Goal: Transaction & Acquisition: Purchase product/service

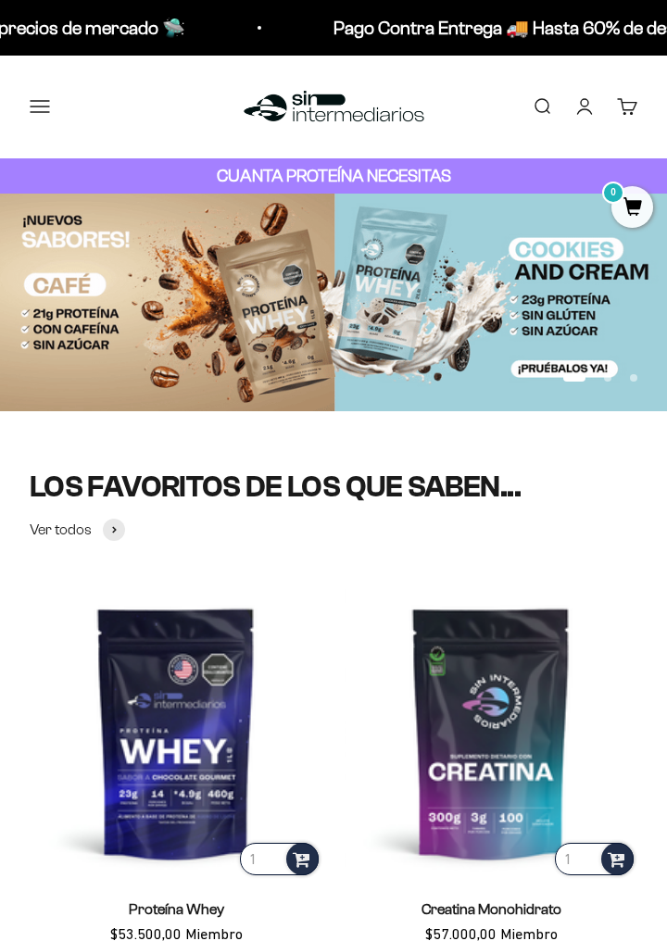
click at [589, 106] on link "Iniciar sesión" at bounding box center [584, 106] width 20 height 20
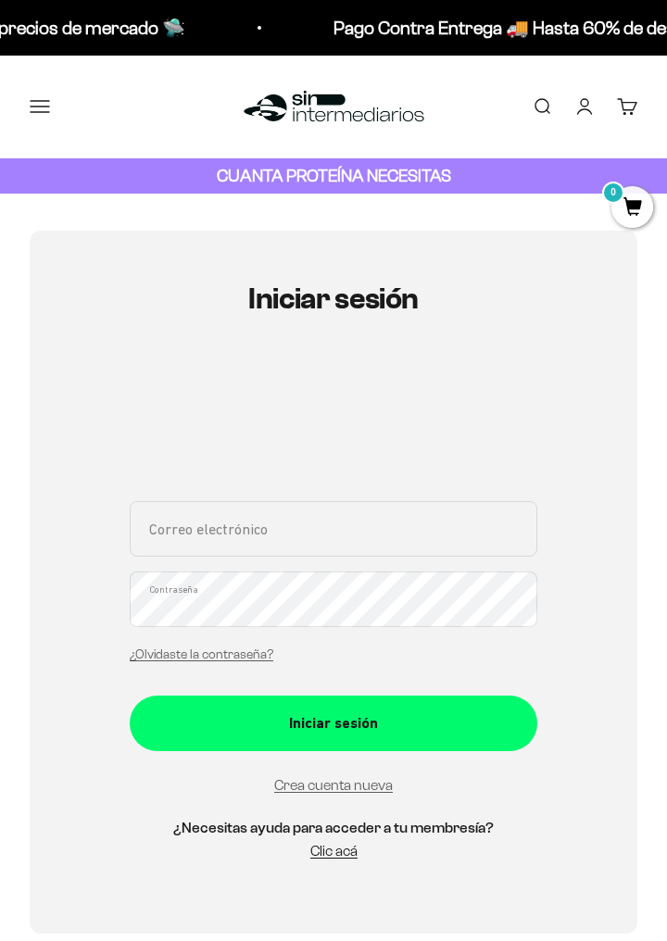
click at [395, 554] on input "Correo electrónico" at bounding box center [334, 529] width 408 height 56
click at [416, 540] on input "Correo electrónico" at bounding box center [334, 529] width 408 height 56
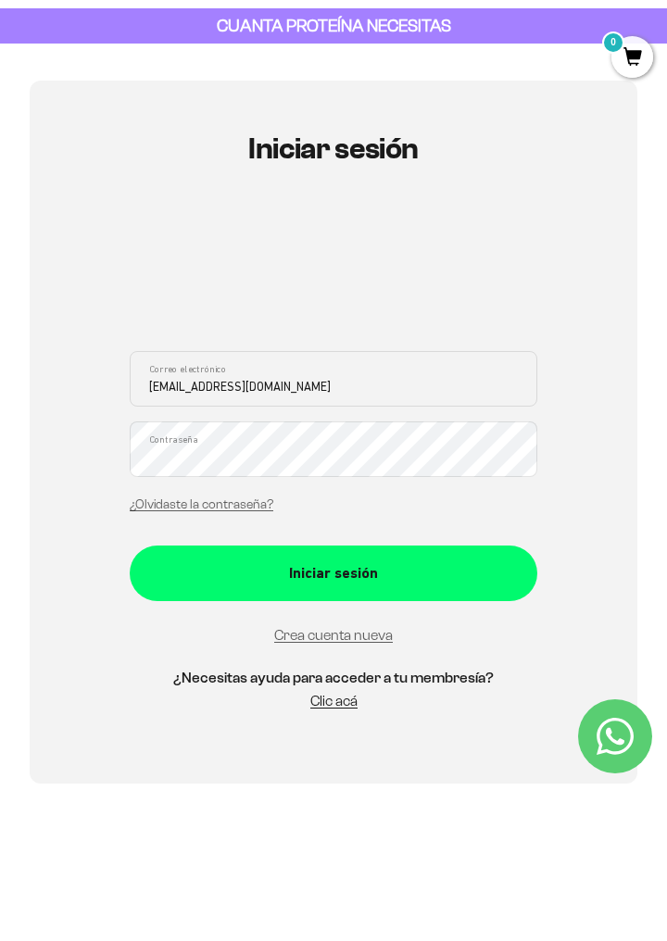
type input "luish12729@gmail.com"
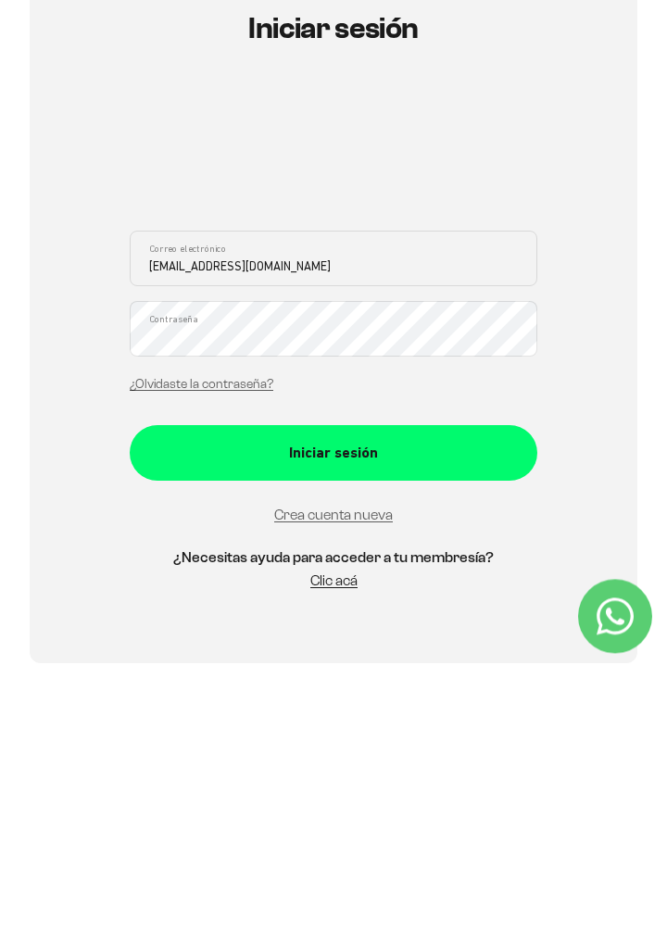
click at [422, 737] on button "Iniciar sesión" at bounding box center [334, 724] width 408 height 56
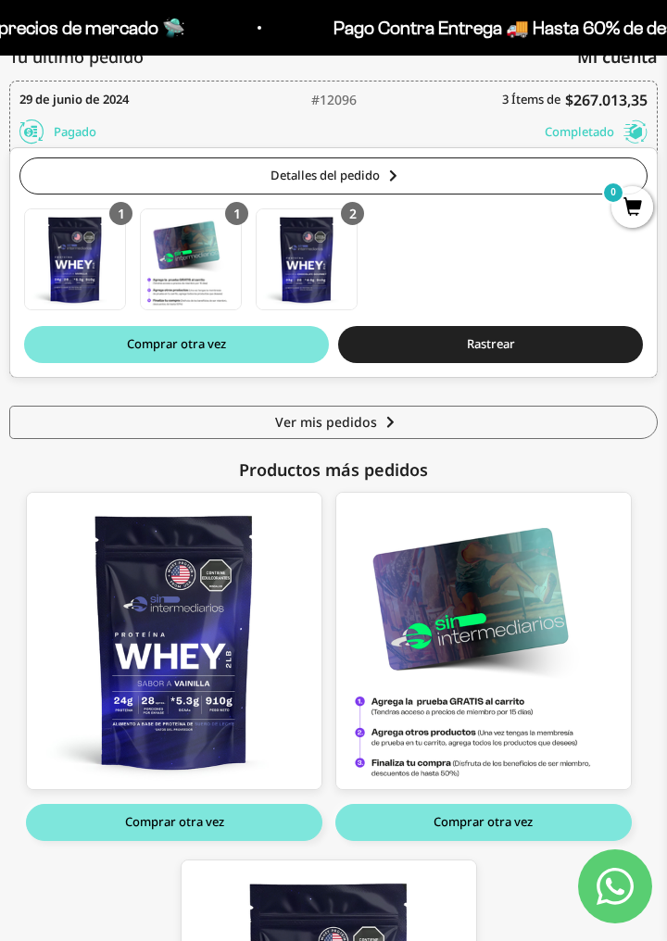
scroll to position [270, 0]
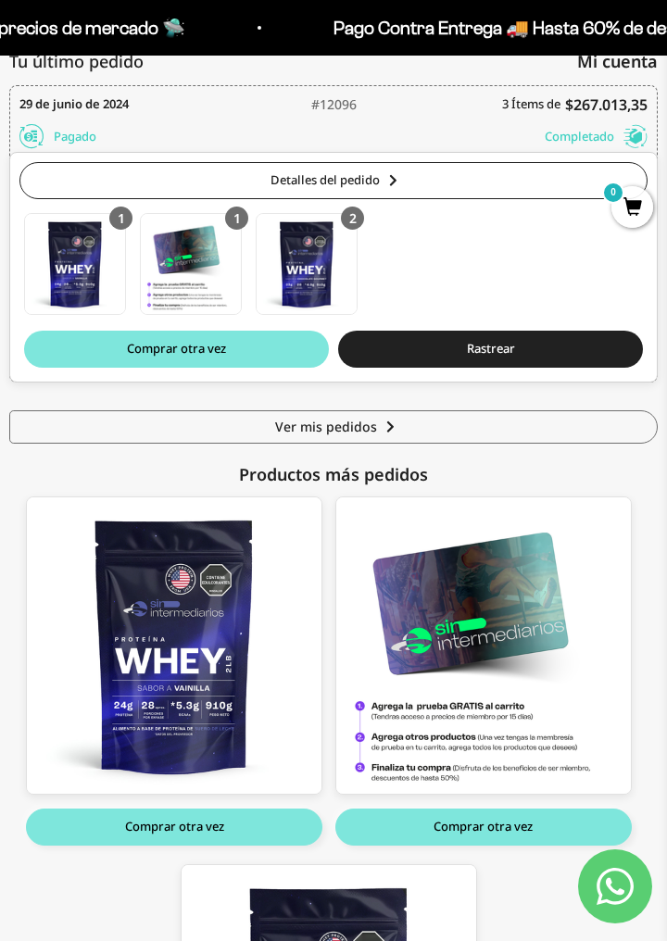
click at [525, 268] on div "1 Proteína Whey - 2 Libras (910g) - Vainilla 2lb Proteína Whey - 2 Libras (910g…" at bounding box center [333, 268] width 619 height 111
click at [172, 267] on img at bounding box center [191, 264] width 100 height 100
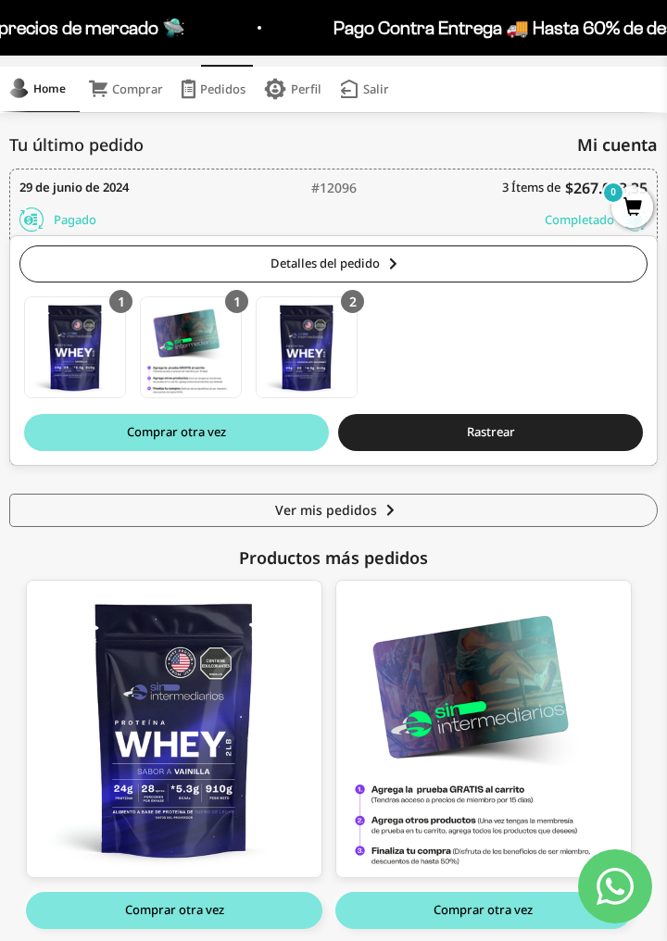
scroll to position [169, 0]
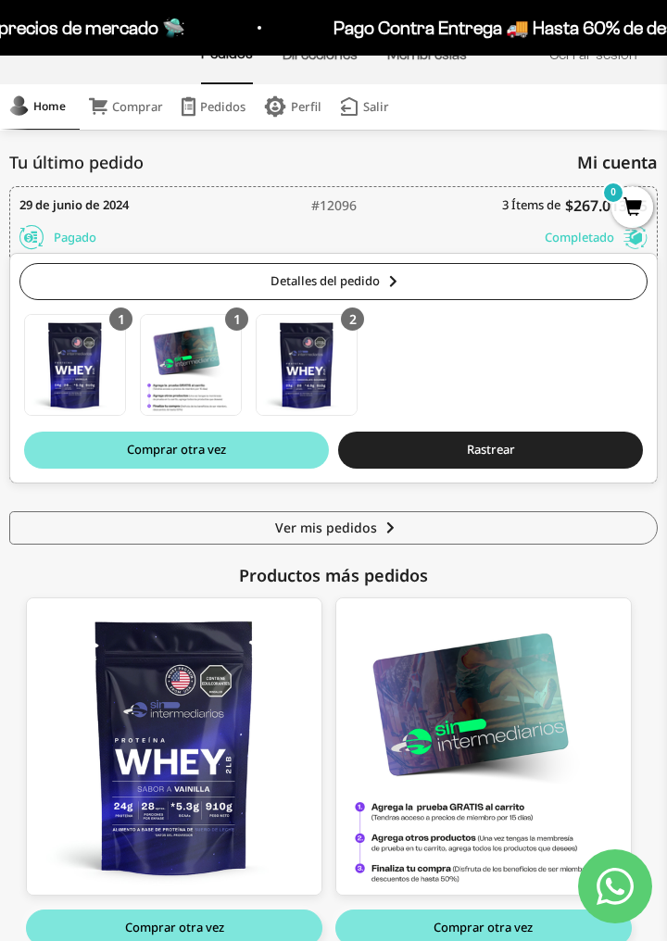
click at [187, 359] on img at bounding box center [191, 365] width 100 height 100
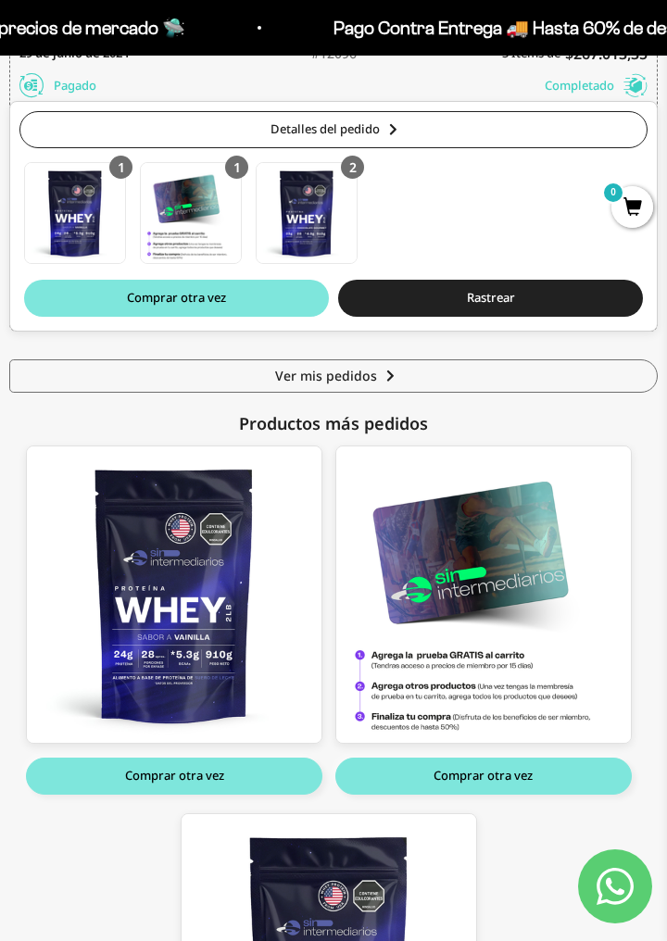
scroll to position [326, 0]
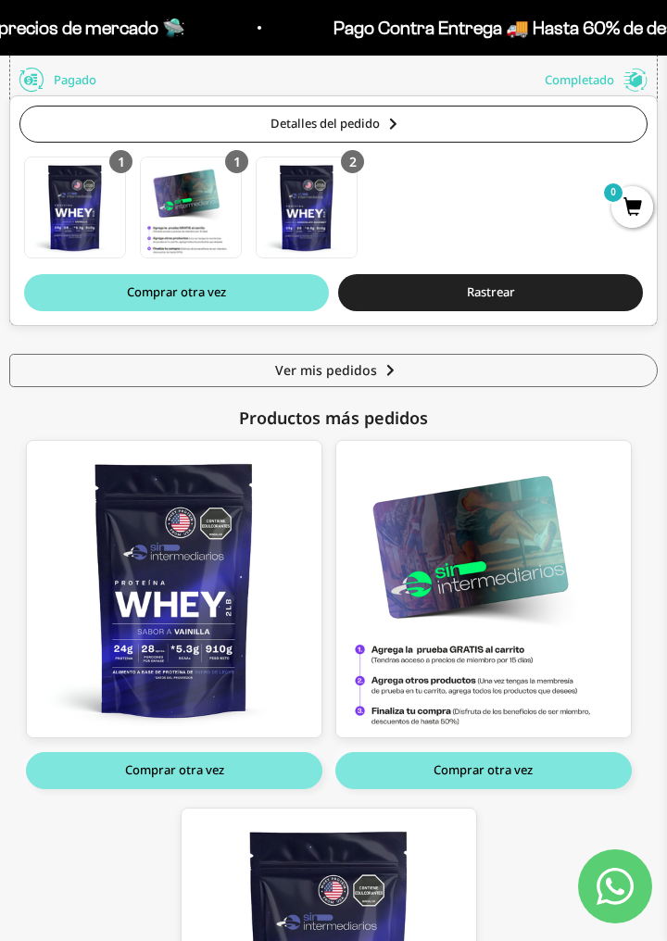
click at [550, 775] on button "Comprar otra vez" at bounding box center [483, 770] width 296 height 37
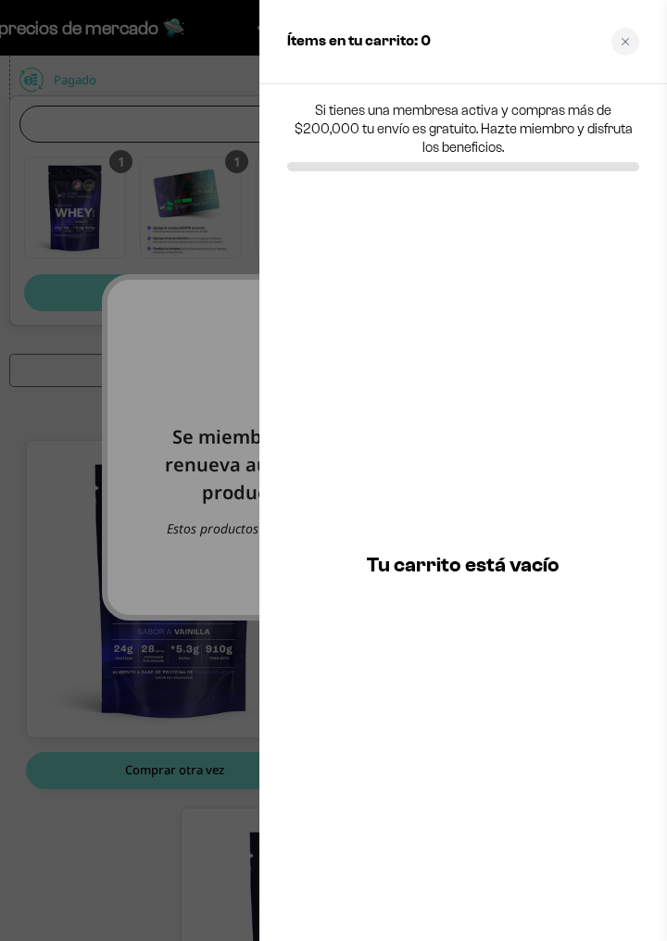
click at [95, 194] on div at bounding box center [333, 470] width 667 height 941
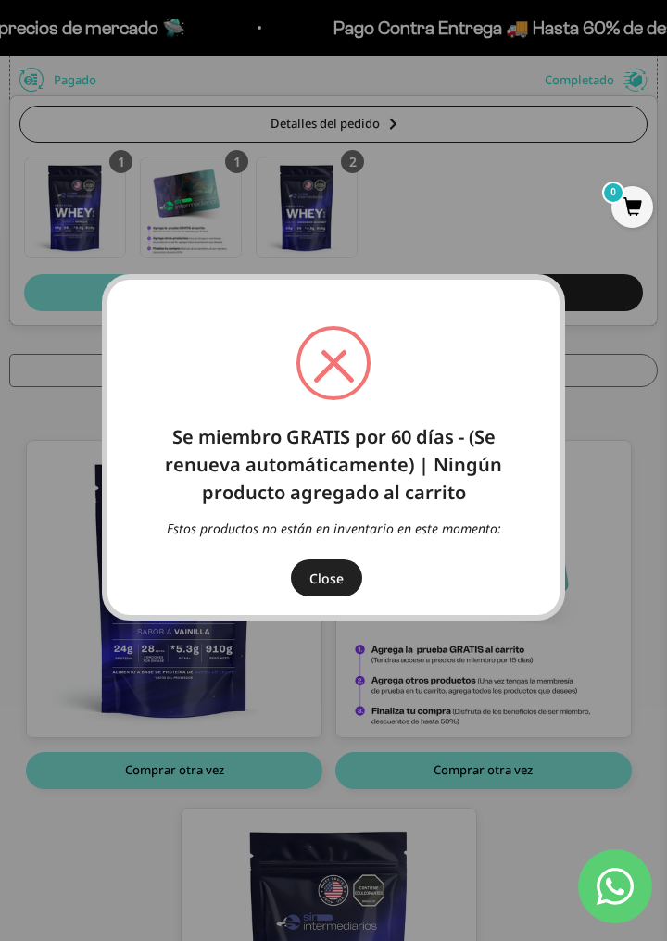
click at [344, 590] on button "Close" at bounding box center [326, 577] width 71 height 37
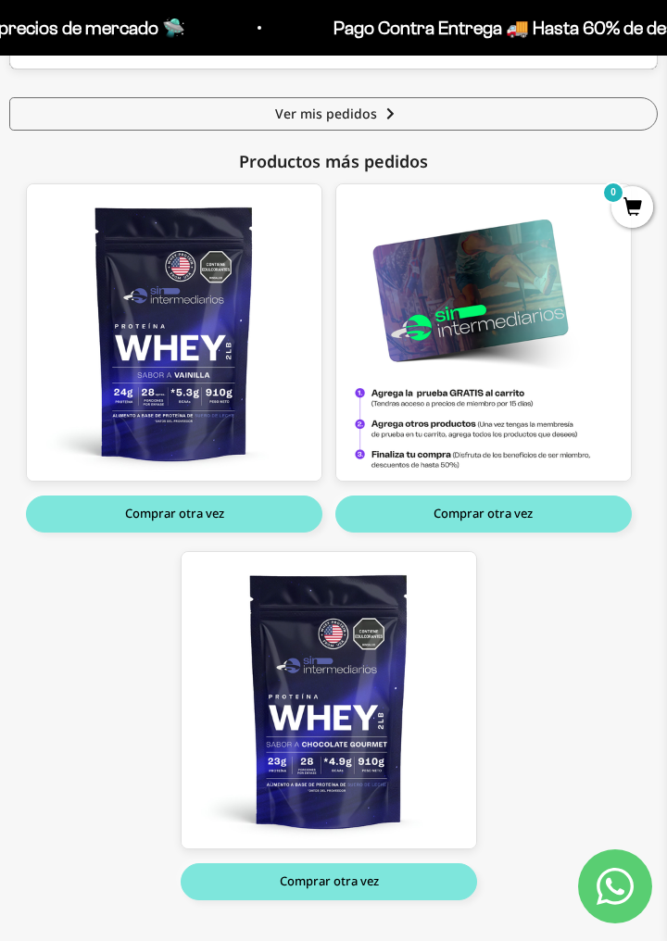
scroll to position [0, 0]
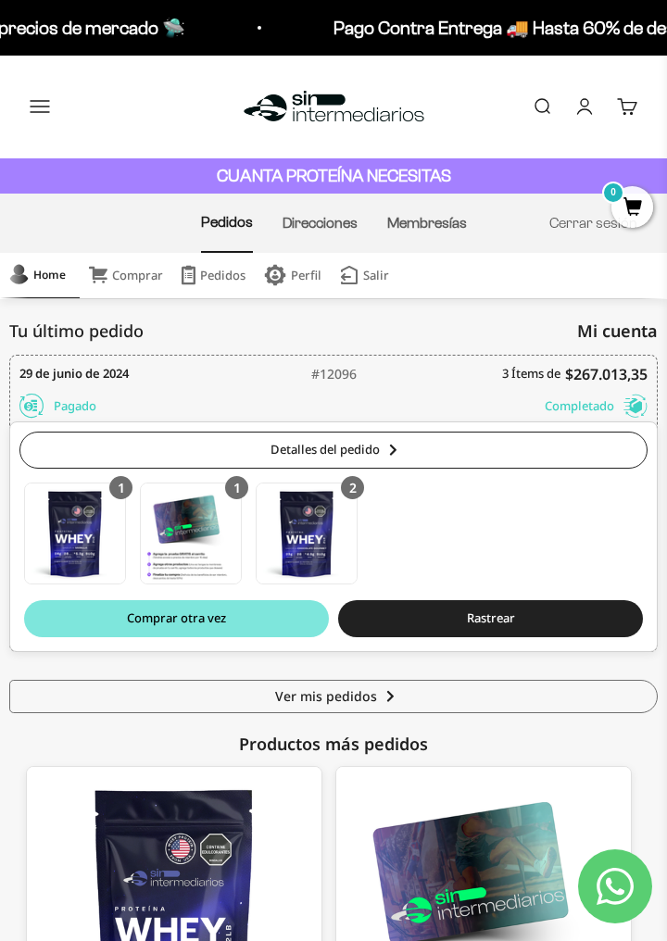
click at [583, 102] on link "Cuenta" at bounding box center [584, 106] width 20 height 20
click at [365, 294] on button "Salir" at bounding box center [365, 275] width 68 height 45
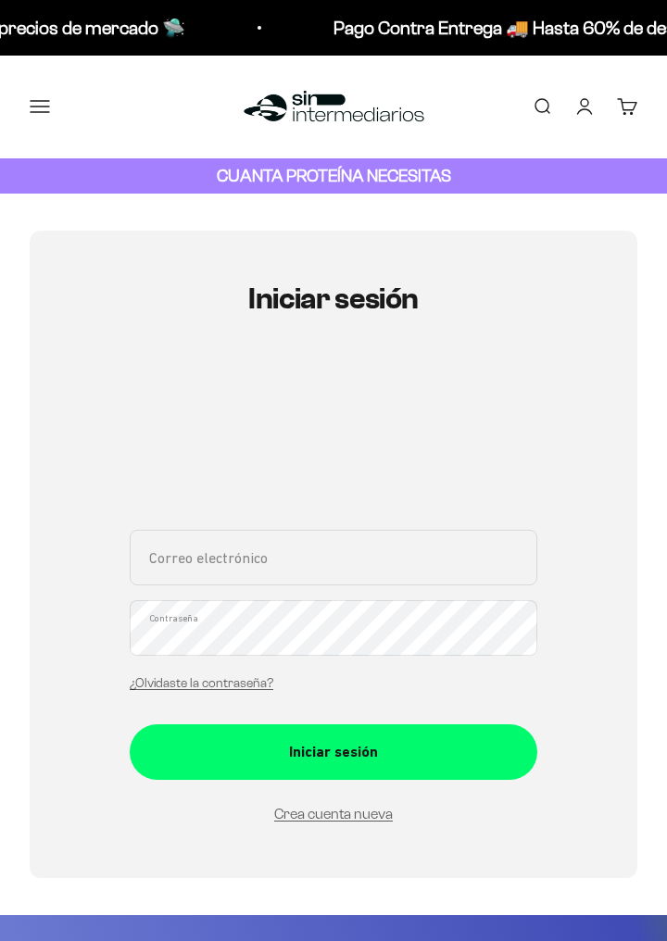
click at [375, 400] on iframe at bounding box center [334, 438] width 408 height 139
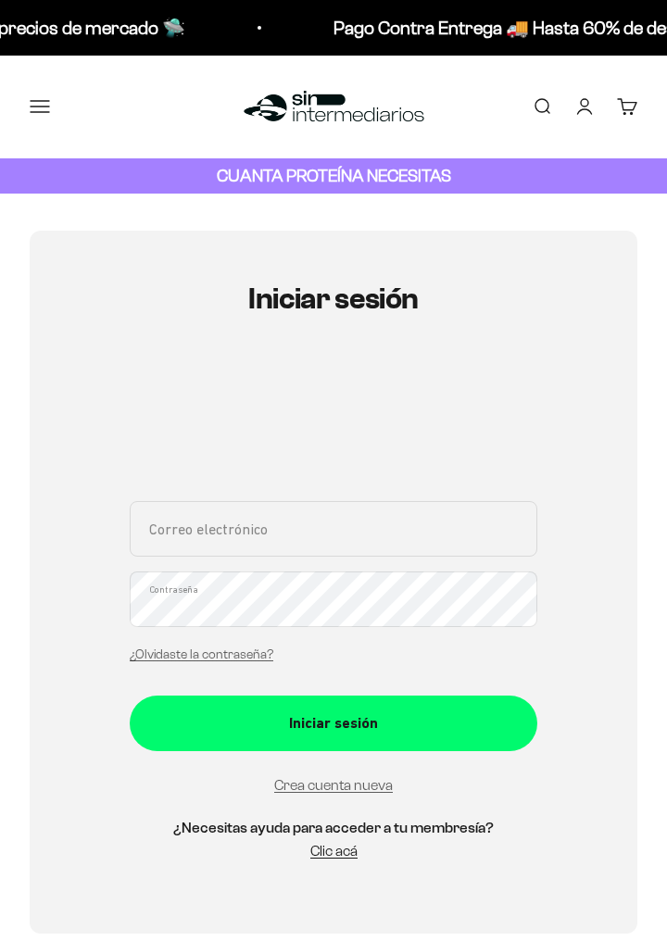
click at [376, 539] on input "Correo electrónico" at bounding box center [334, 529] width 408 height 56
click at [370, 789] on link "Crea cuenta nueva" at bounding box center [333, 785] width 119 height 16
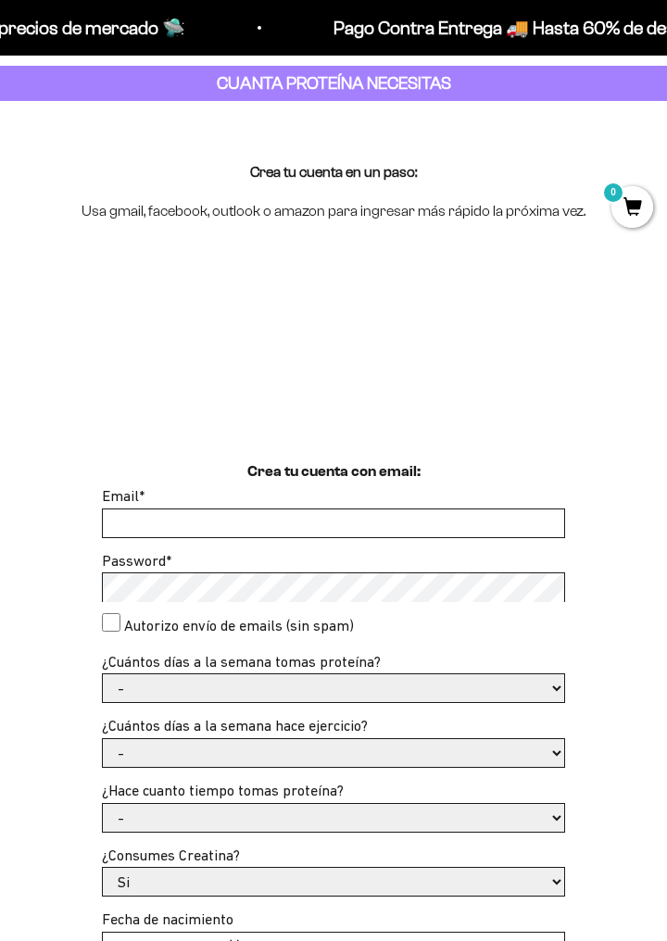
scroll to position [127, 0]
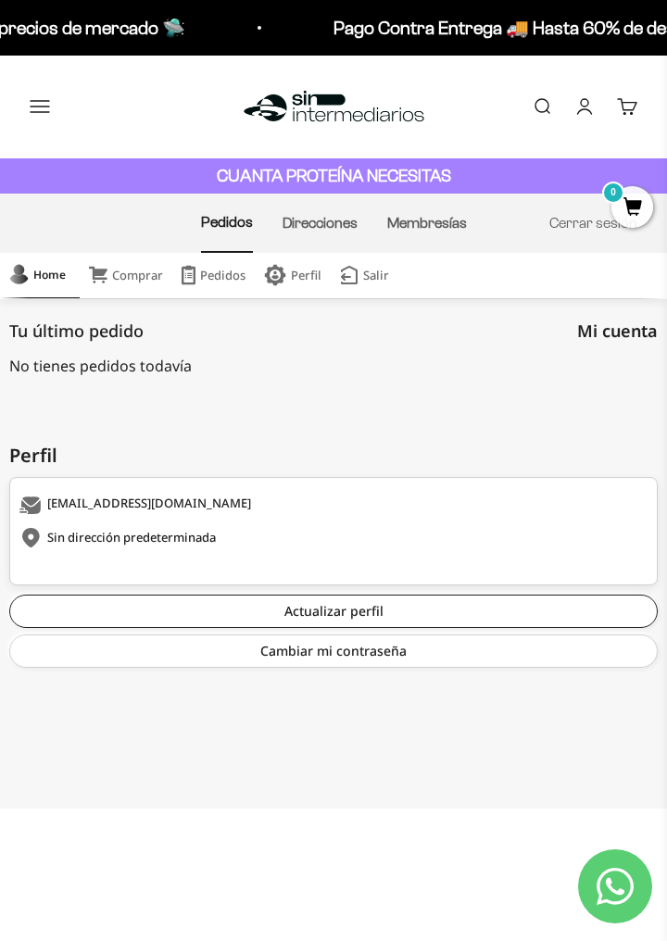
click at [113, 281] on link "Comprar" at bounding box center [126, 275] width 93 height 45
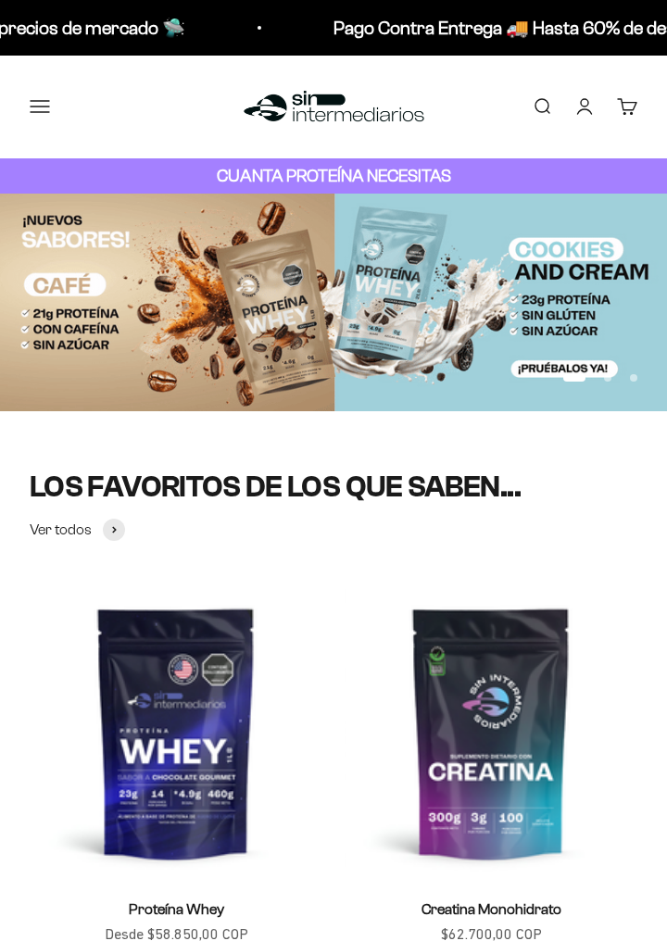
click at [50, 117] on button "Menú" at bounding box center [40, 106] width 20 height 20
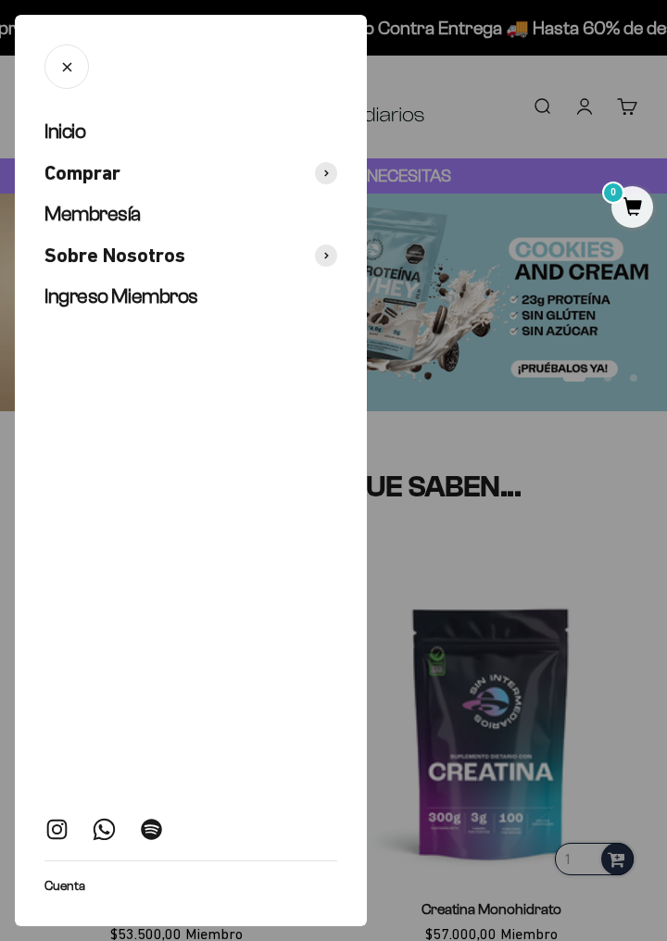
click at [77, 225] on link "Membresía" at bounding box center [190, 214] width 293 height 27
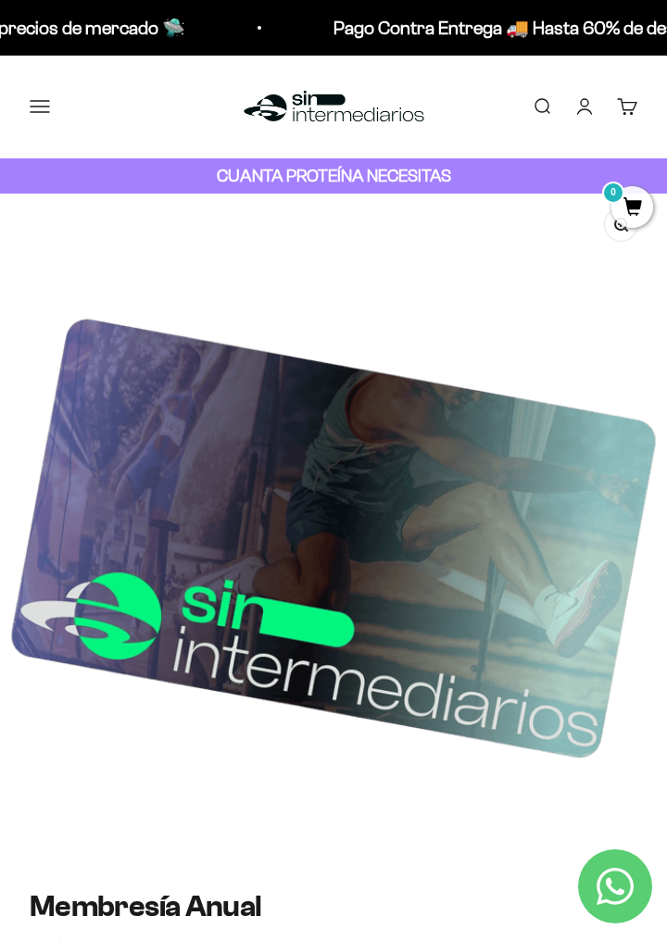
click at [30, 108] on button "Menú" at bounding box center [40, 106] width 20 height 20
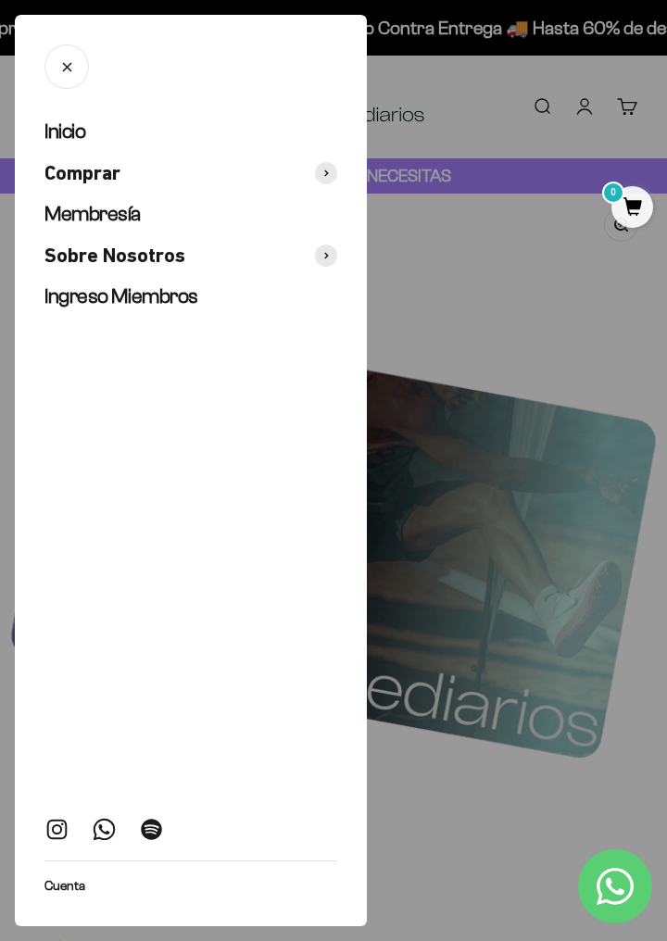
click at [46, 122] on span "Inicio" at bounding box center [64, 130] width 41 height 23
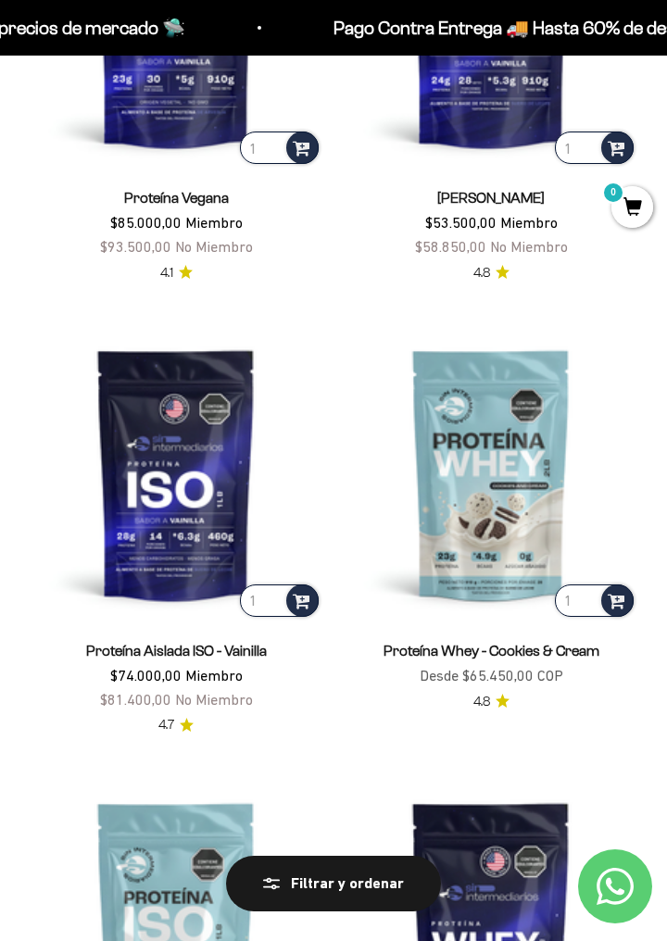
scroll to position [1022, 0]
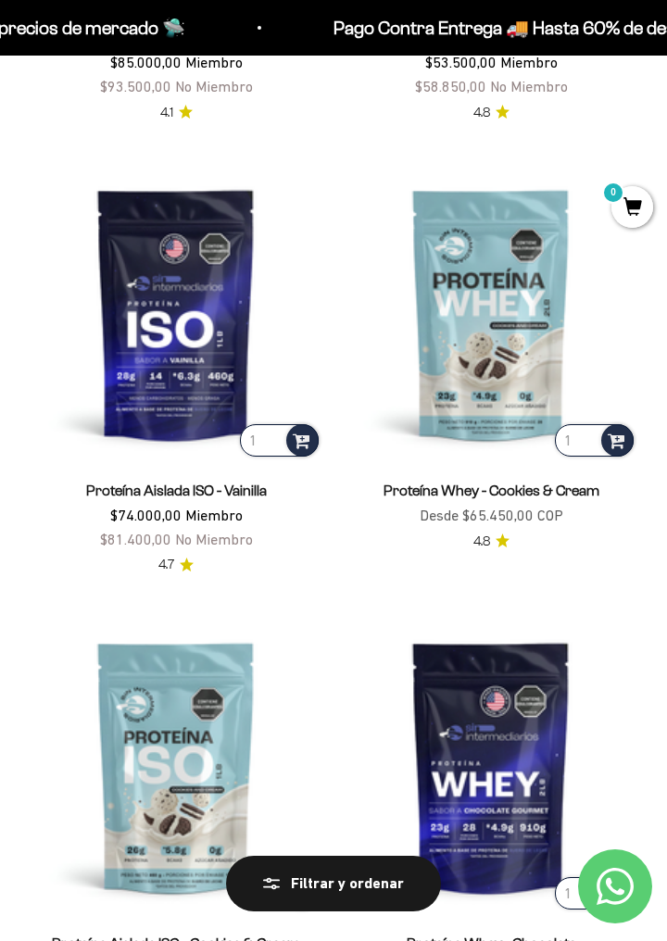
click at [491, 333] on img at bounding box center [491, 314] width 293 height 293
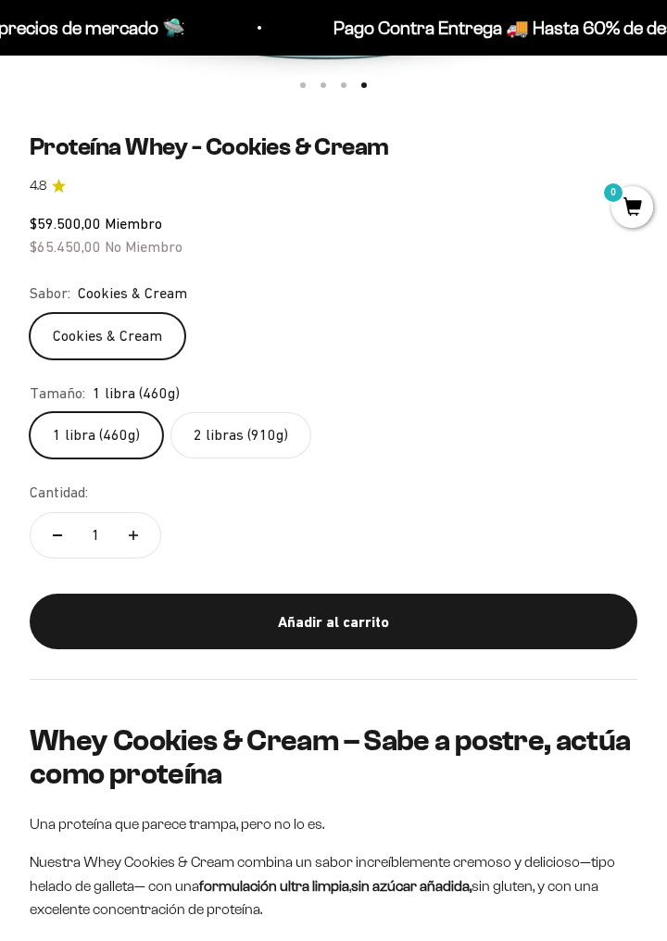
scroll to position [791, 0]
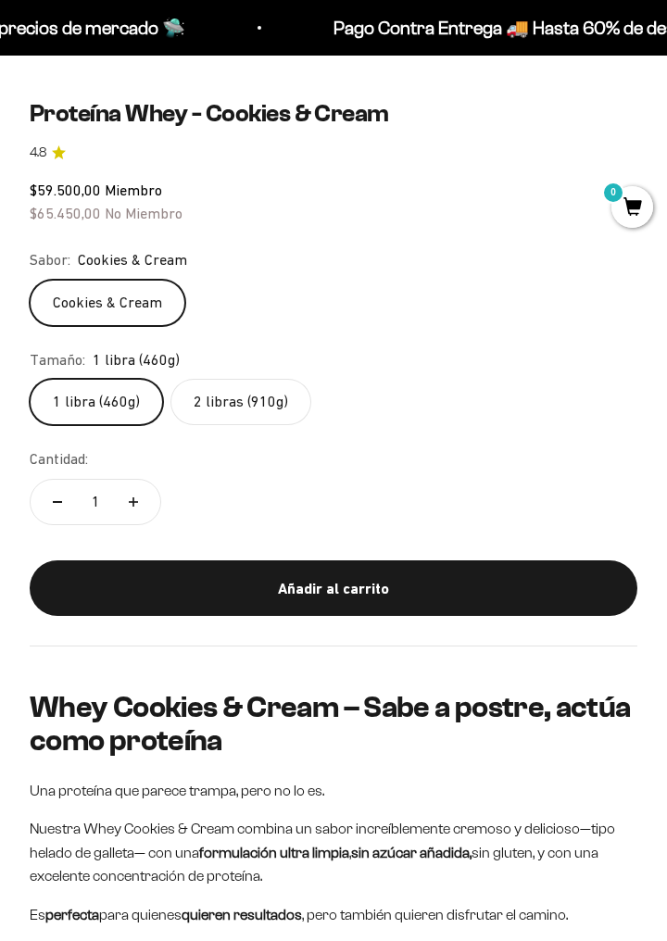
click at [217, 411] on label "2 libras (910g)" at bounding box center [240, 402] width 141 height 46
click at [30, 379] on input "2 libras (910g)" at bounding box center [29, 378] width 1 height 1
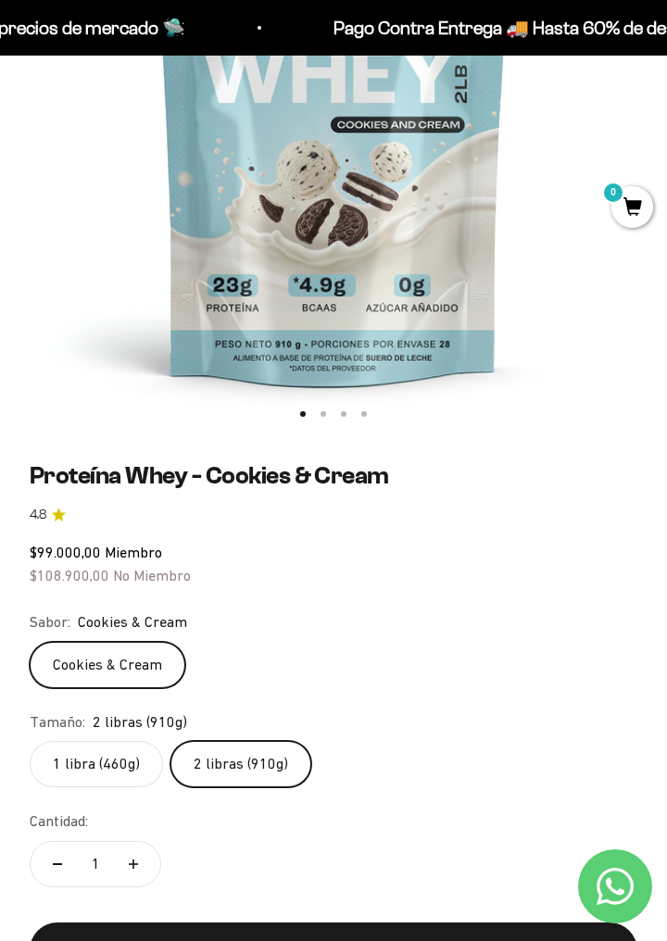
scroll to position [429, 0]
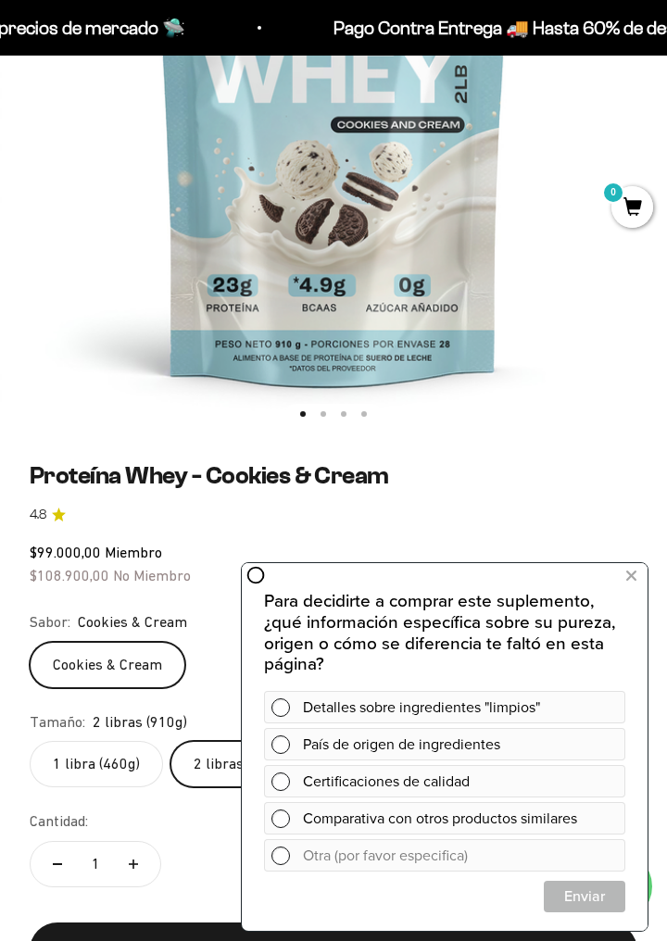
click at [634, 584] on icon at bounding box center [631, 576] width 10 height 24
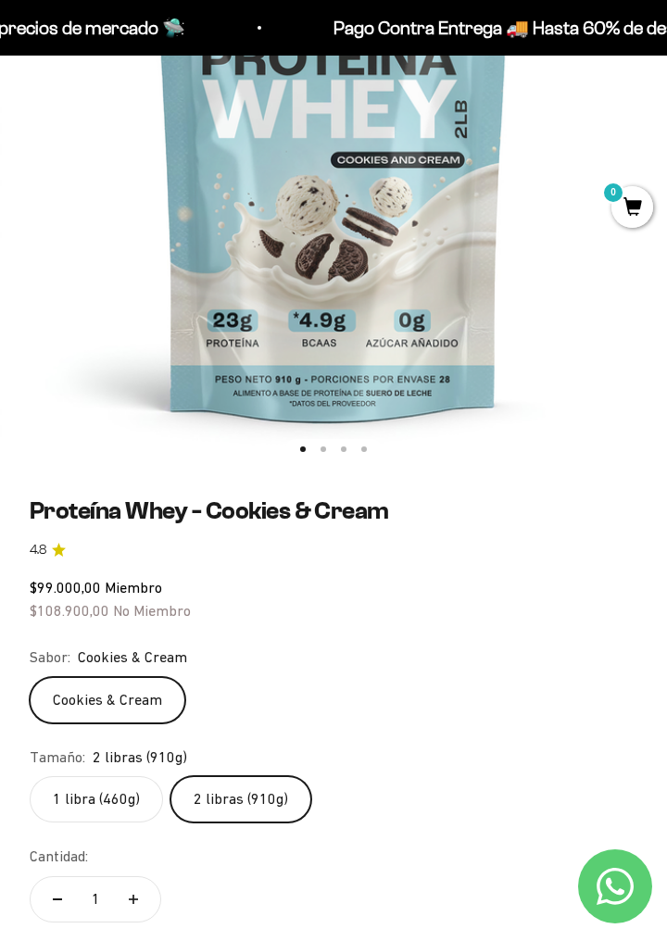
scroll to position [0, 0]
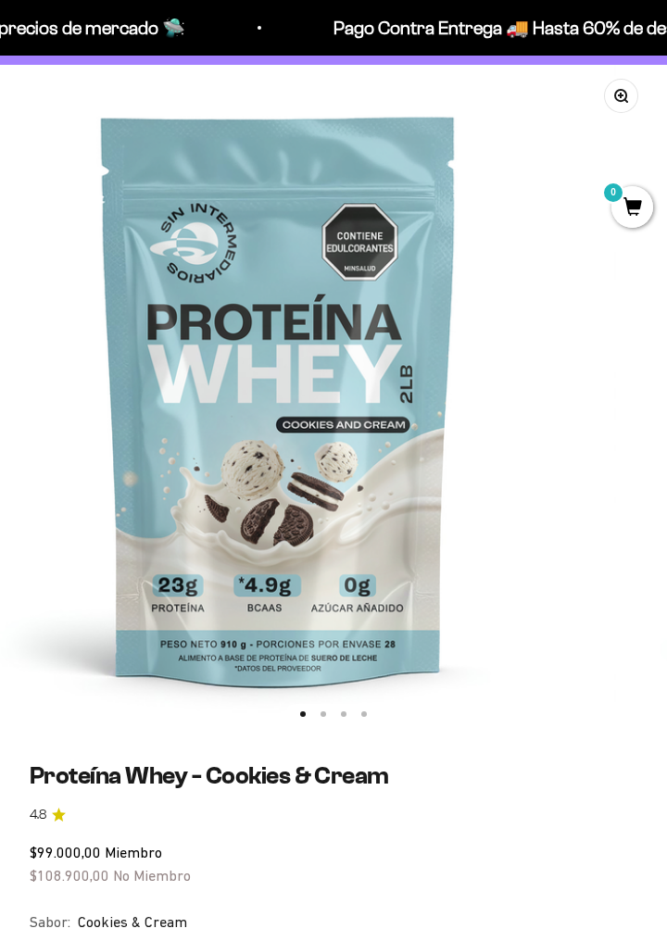
scroll to position [0, 27]
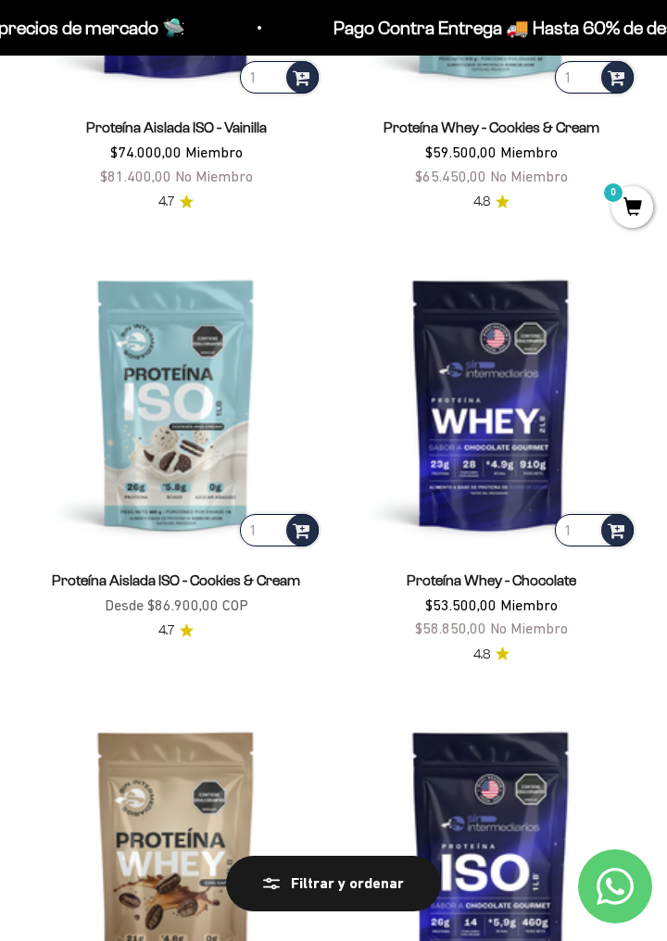
scroll to position [1405, 0]
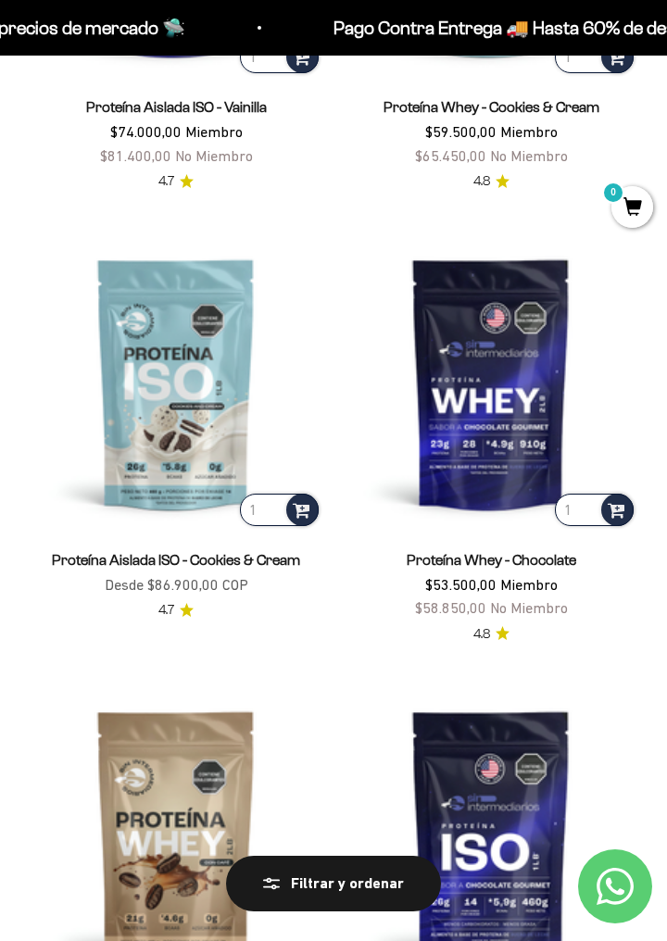
click at [465, 381] on img at bounding box center [491, 383] width 293 height 293
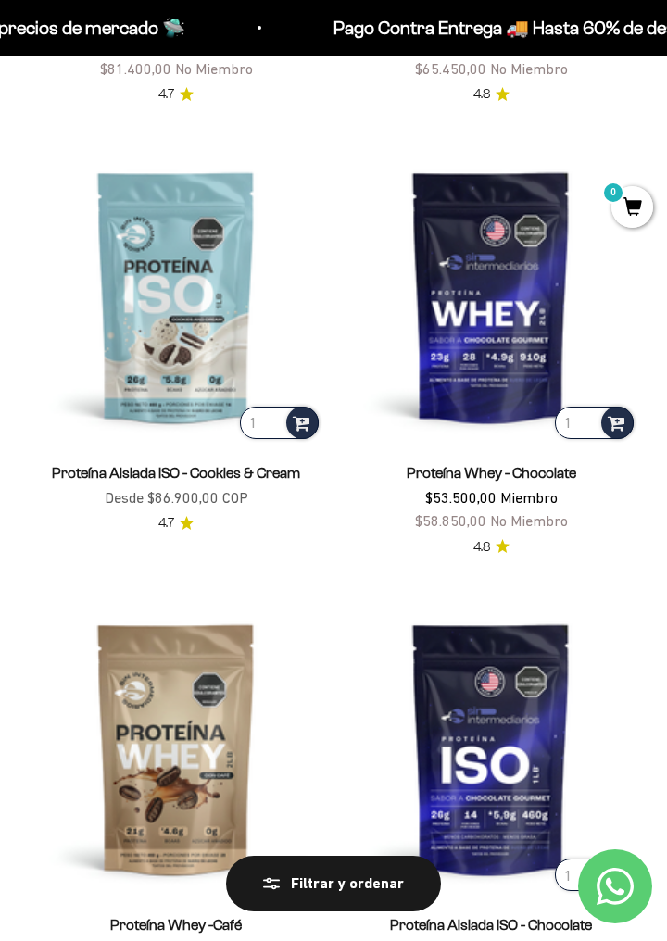
scroll to position [1494, 0]
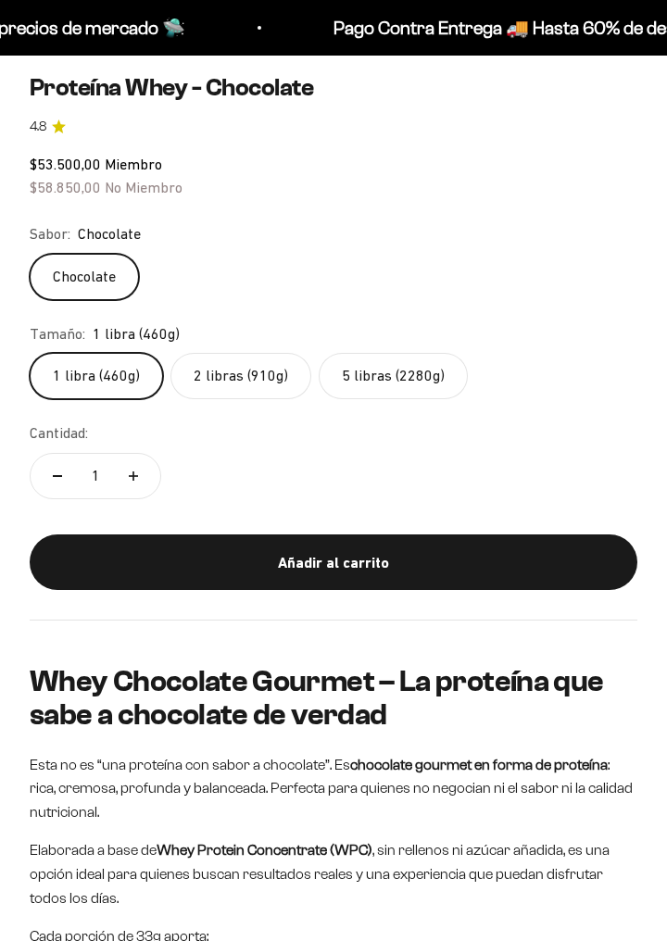
click at [239, 387] on label "2 libras (910g)" at bounding box center [240, 376] width 141 height 46
click at [30, 353] on input "2 libras (910g)" at bounding box center [29, 352] width 1 height 1
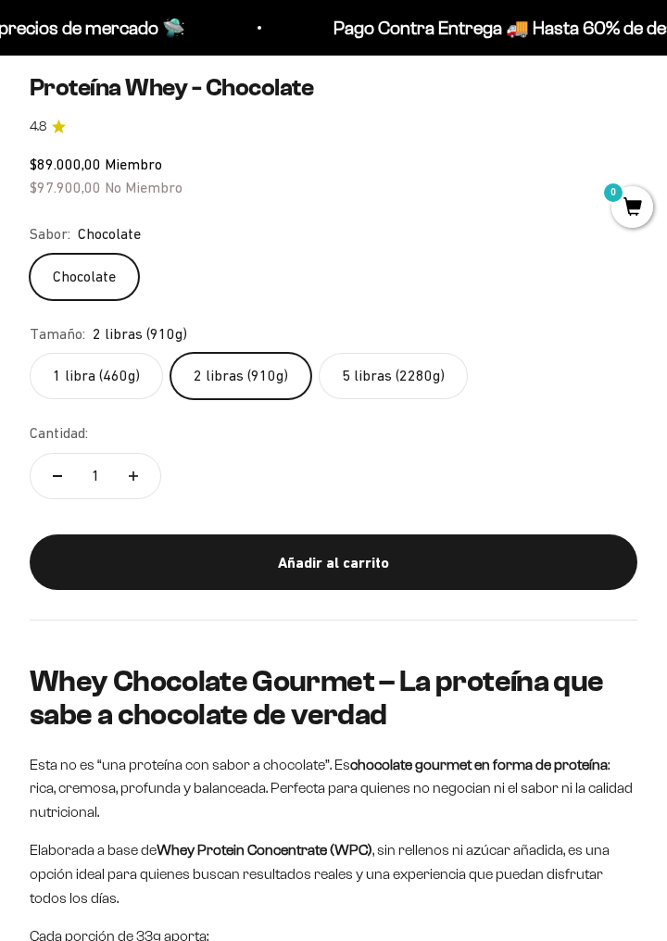
click at [367, 385] on label "5 libras (2280g)" at bounding box center [393, 376] width 149 height 46
click at [30, 353] on input "5 libras (2280g)" at bounding box center [29, 352] width 1 height 1
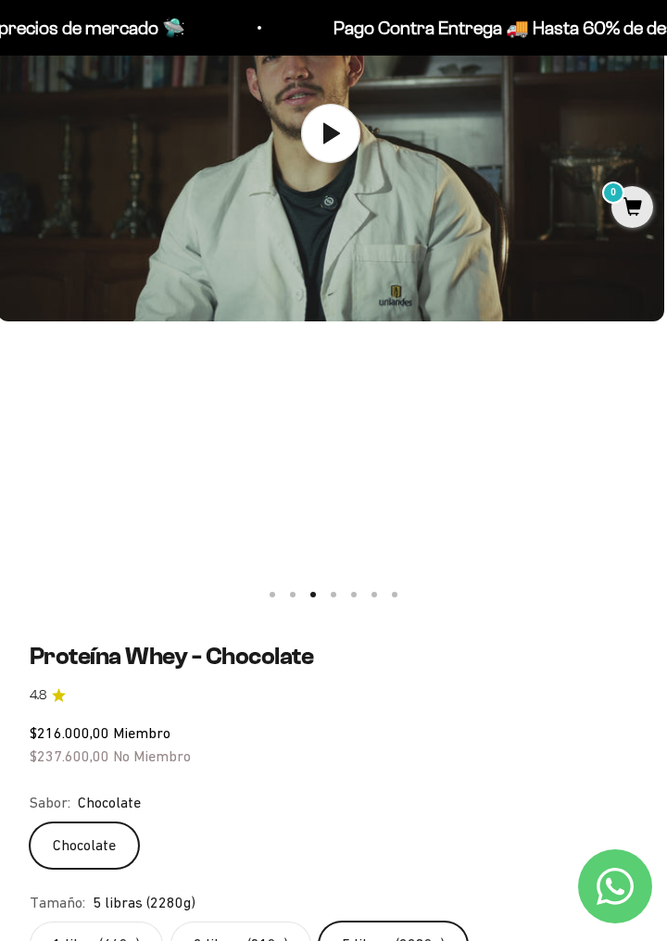
scroll to position [0, 1337]
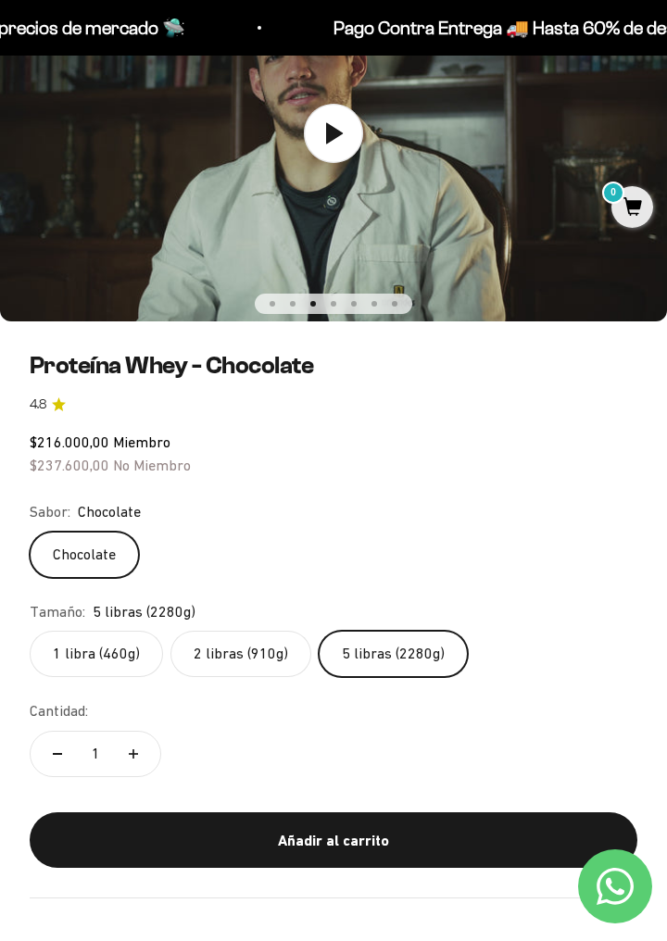
click at [219, 224] on img at bounding box center [333, 133] width 667 height 376
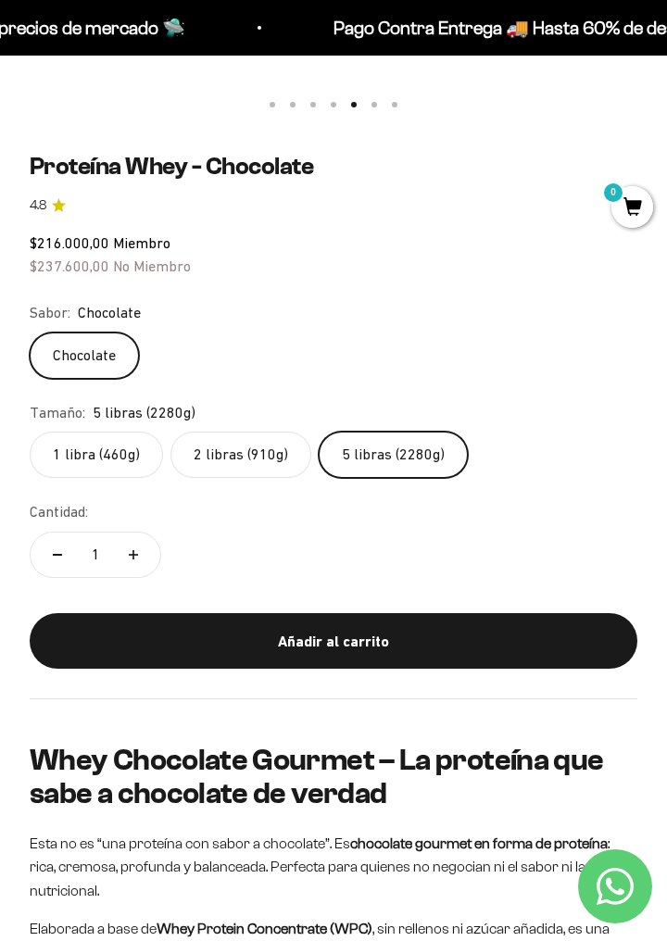
scroll to position [754, 0]
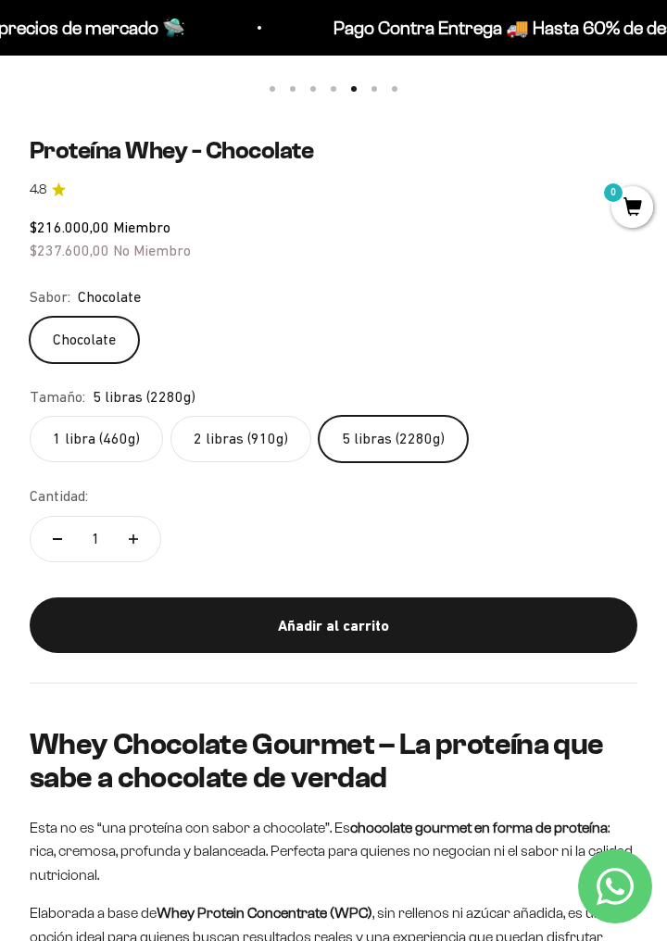
click at [598, 627] on div "Añadir al carrito" at bounding box center [333, 626] width 533 height 24
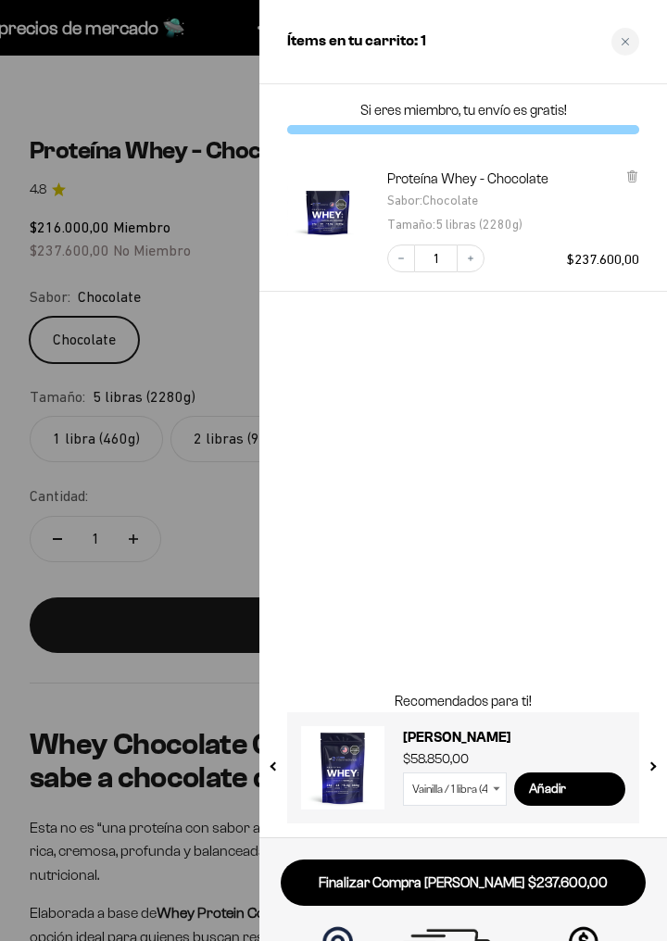
click at [557, 880] on link "Finalizar Compra Segura $237.600,00" at bounding box center [463, 882] width 365 height 47
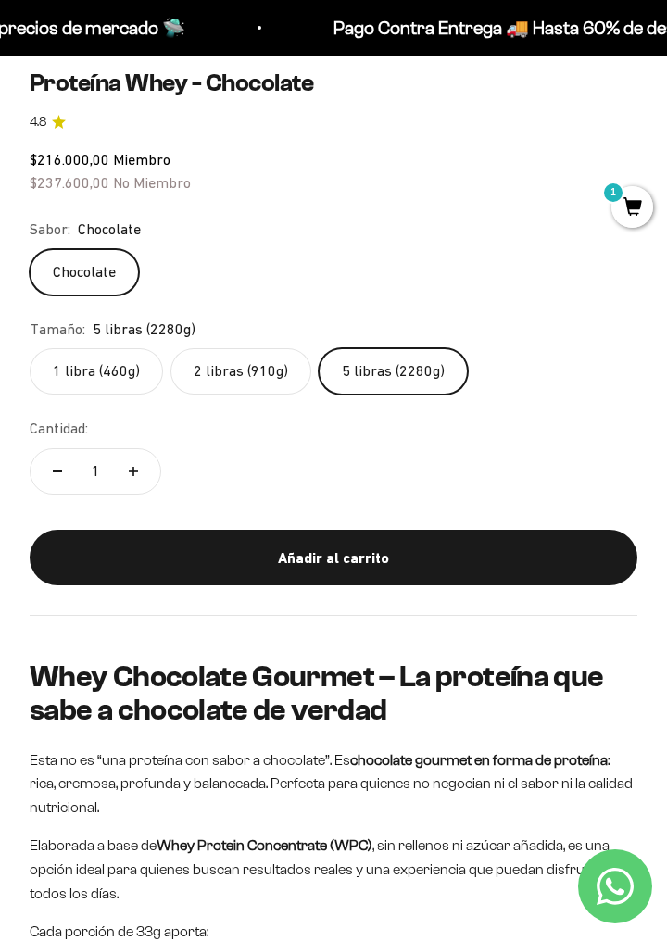
scroll to position [823, 0]
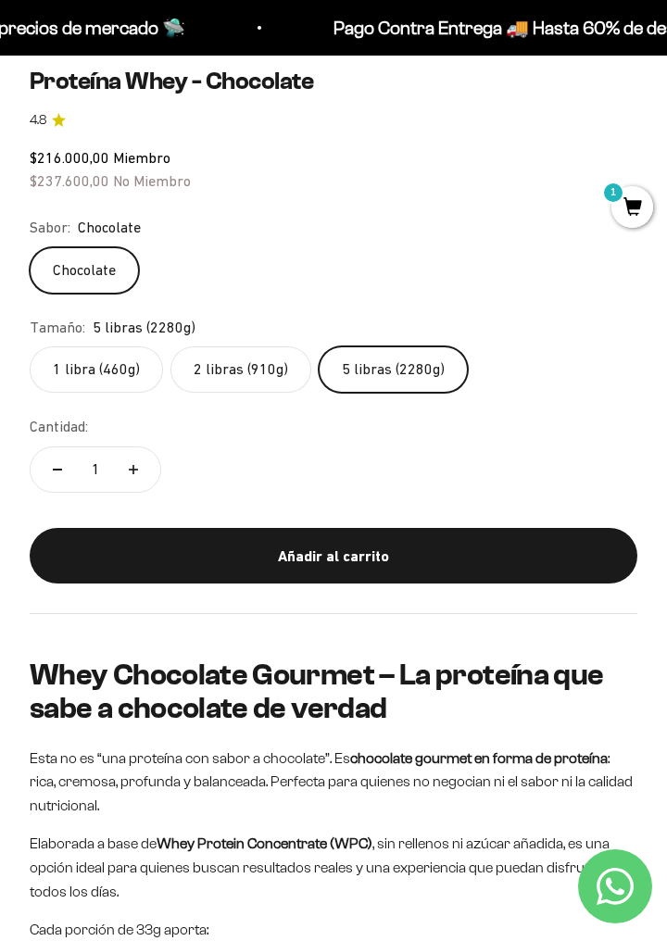
click at [164, 560] on div "Añadir al carrito" at bounding box center [333, 557] width 533 height 24
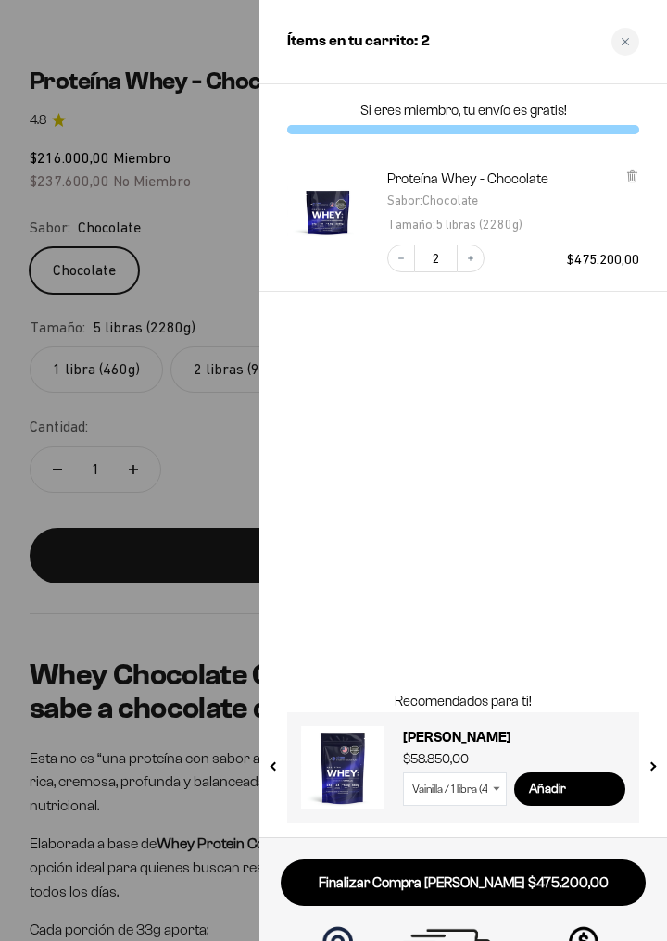
click at [396, 257] on icon "Decrease quantity" at bounding box center [400, 258] width 11 height 11
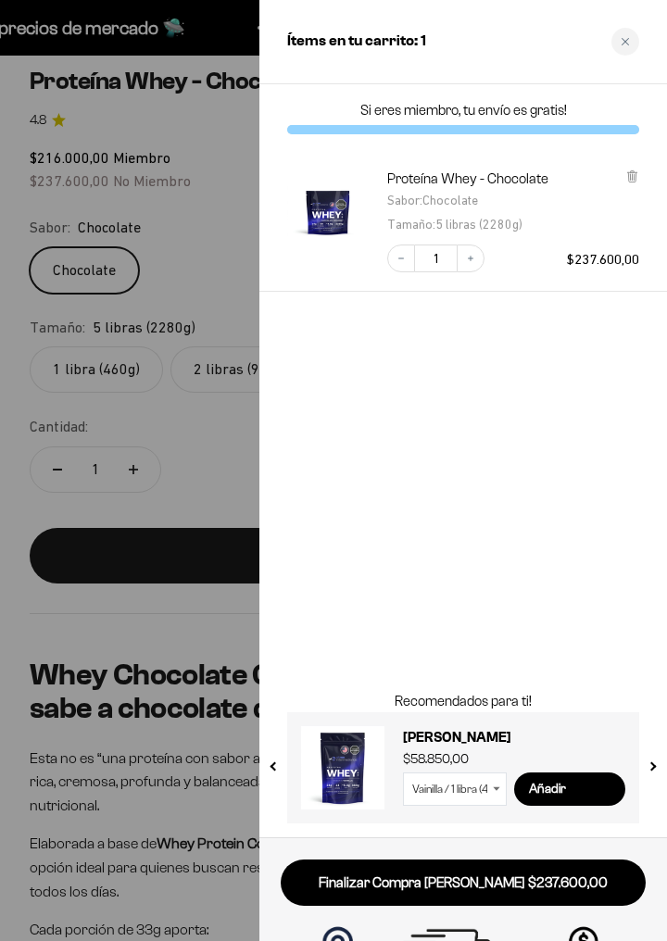
click at [359, 889] on link "Finalizar Compra Segura $237.600,00" at bounding box center [463, 882] width 365 height 47
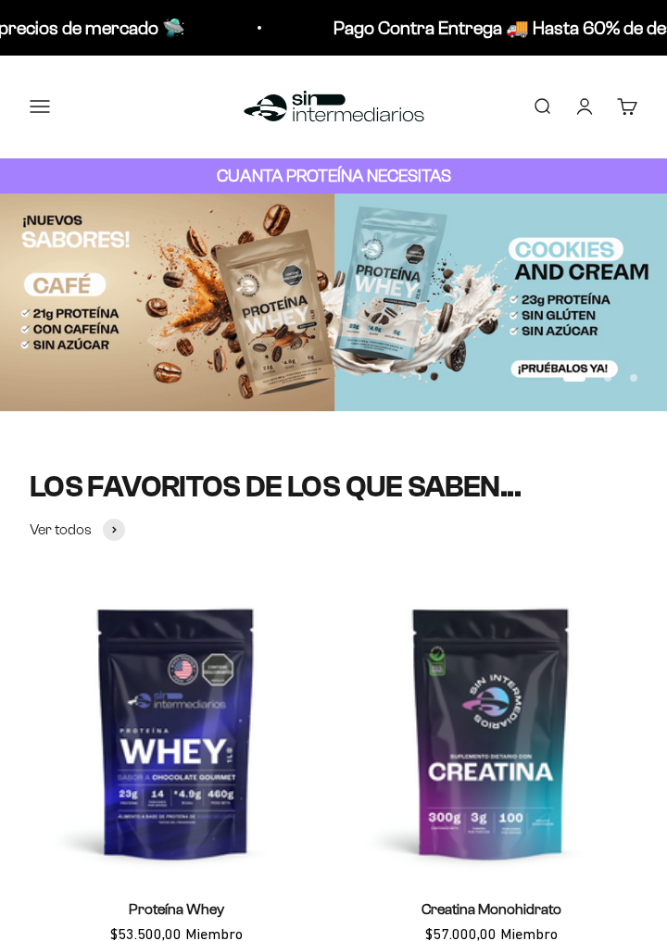
click at [44, 149] on div "Menú [GEOGRAPHIC_DATA] Inicio Comprar Proteínas Ver Todos Whey Iso Vegan Pancak…" at bounding box center [333, 107] width 667 height 103
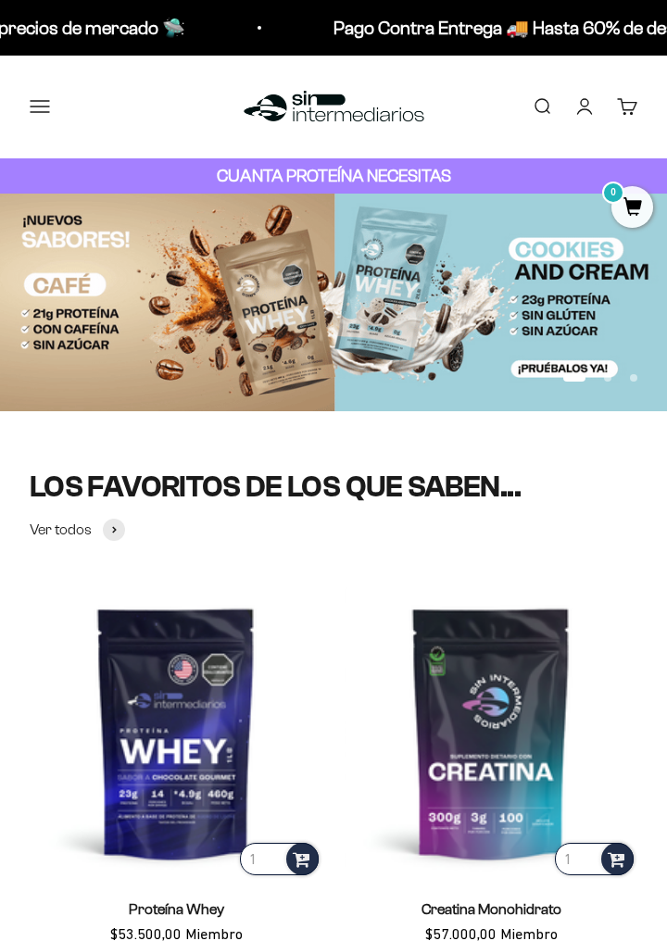
click at [41, 109] on button "Menú" at bounding box center [40, 106] width 20 height 20
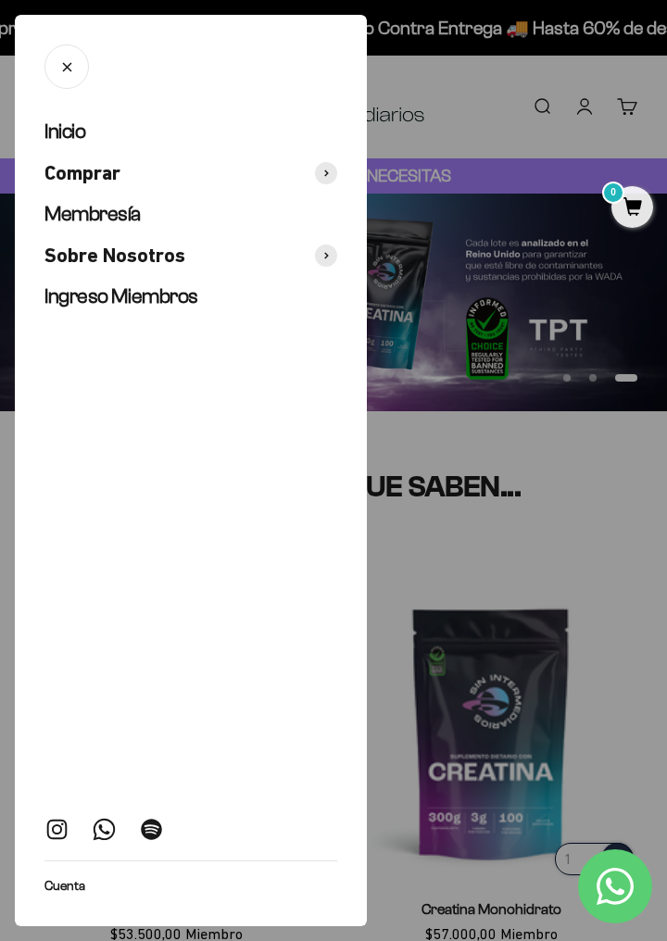
click at [504, 107] on div at bounding box center [333, 470] width 667 height 941
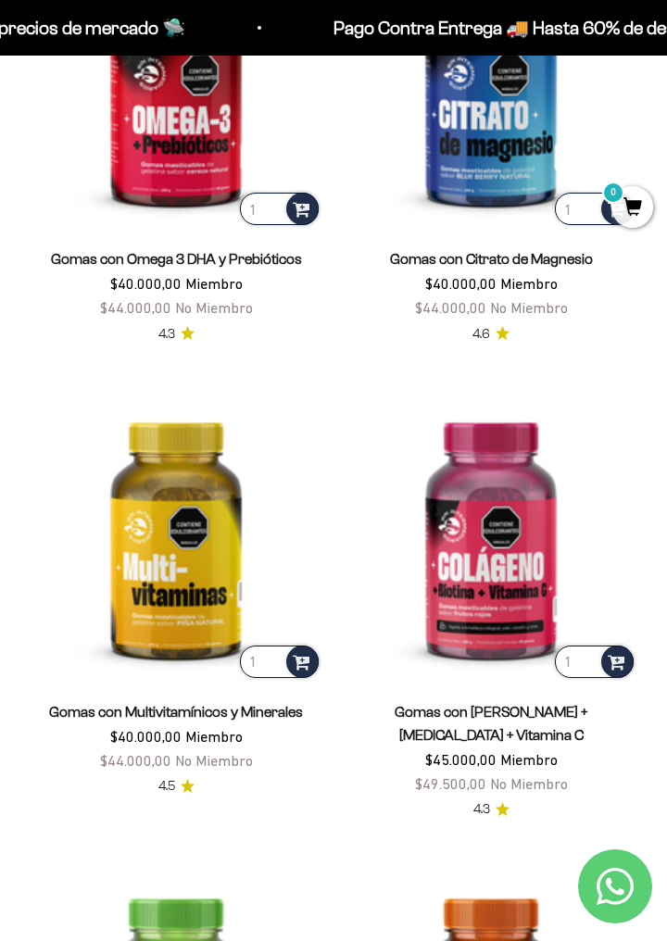
scroll to position [2521, 0]
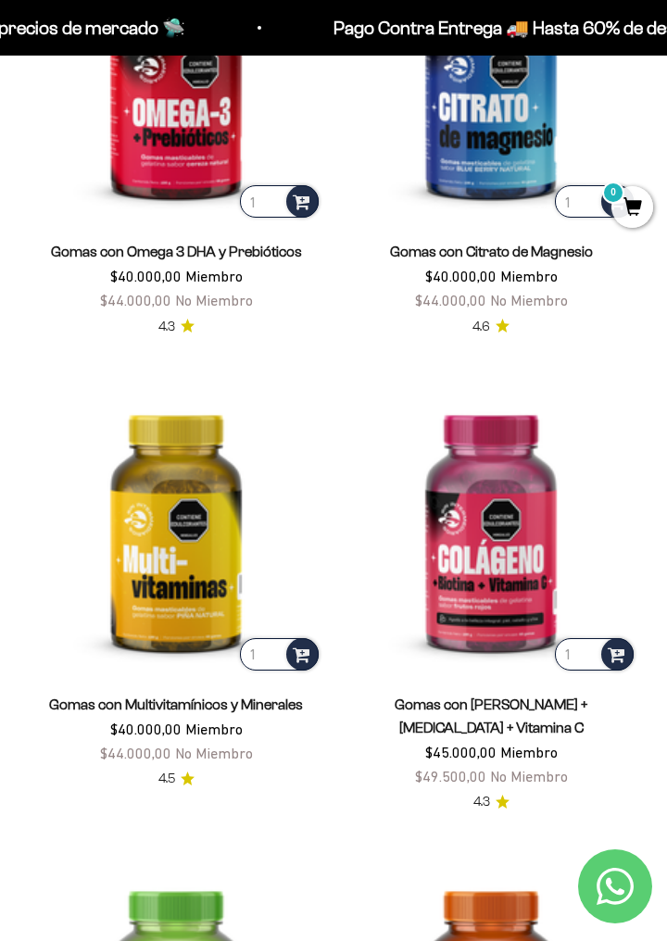
click at [0, 229] on scroll-carousel "1 Gomas con Omega 3 DHA y [MEDICAL_DATA] $40.000,00 Miembro $44.000,00 No Miemb…" at bounding box center [333, 597] width 667 height 1336
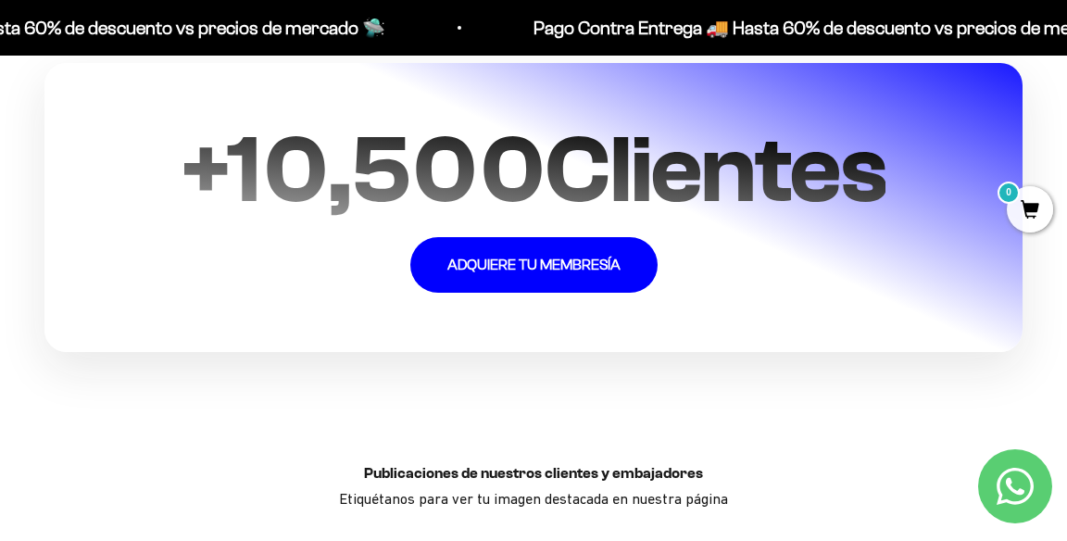
scroll to position [3543, 0]
